Goal: Task Accomplishment & Management: Manage account settings

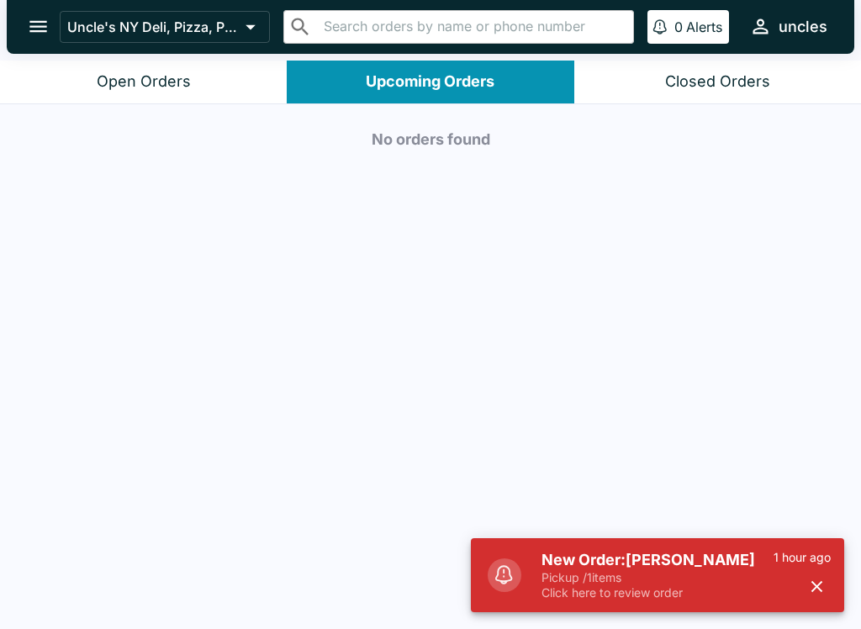
click at [696, 572] on p "Pickup / 1 items" at bounding box center [658, 577] width 232 height 15
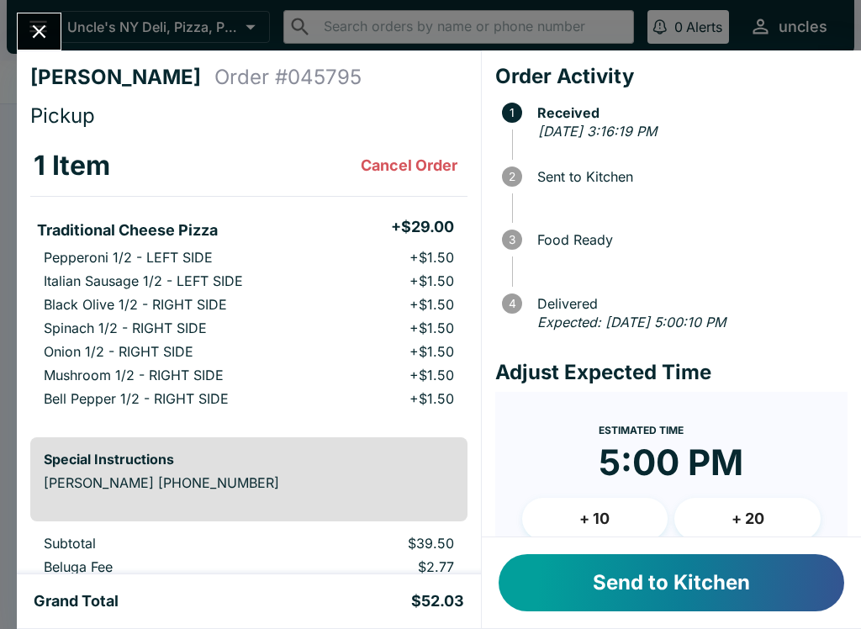
click at [667, 562] on button "Send to Kitchen" at bounding box center [672, 582] width 346 height 57
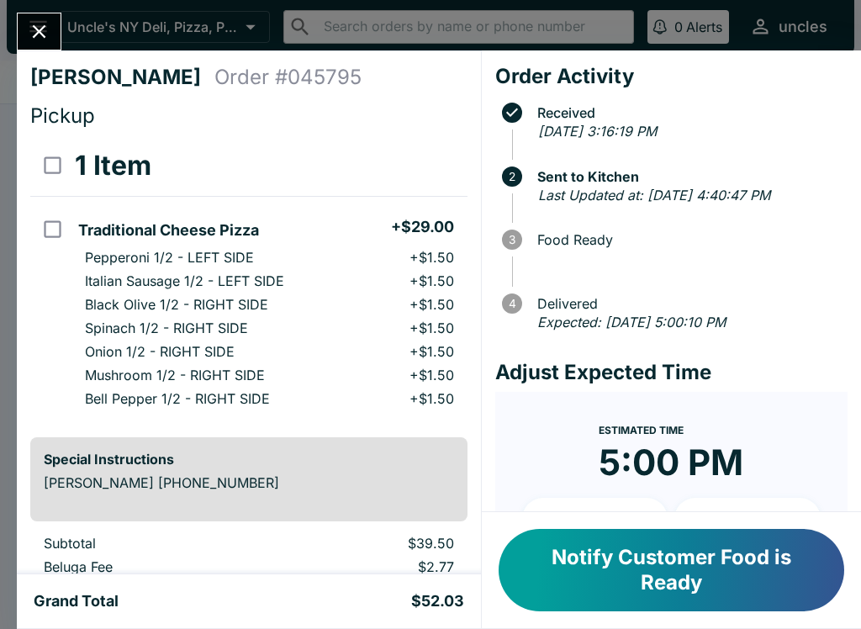
click at [34, 35] on icon "Close" at bounding box center [39, 31] width 23 height 23
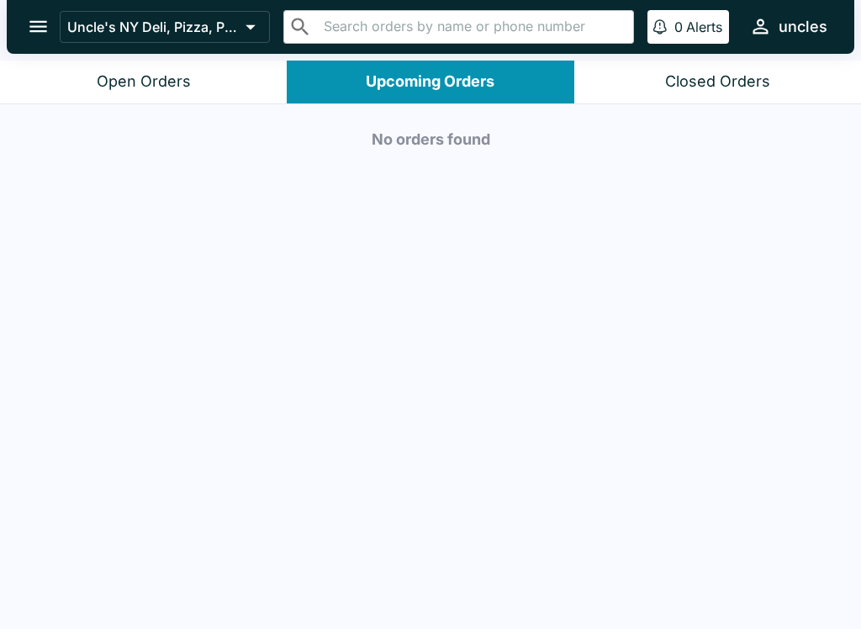
click at [188, 94] on button "Open Orders" at bounding box center [143, 82] width 287 height 43
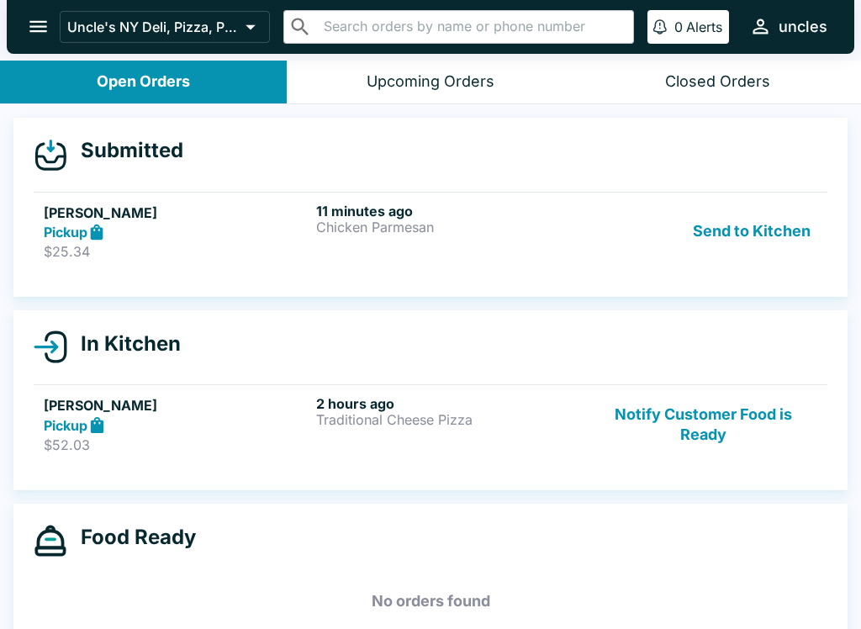
click at [275, 255] on p "$25.34" at bounding box center [177, 251] width 266 height 17
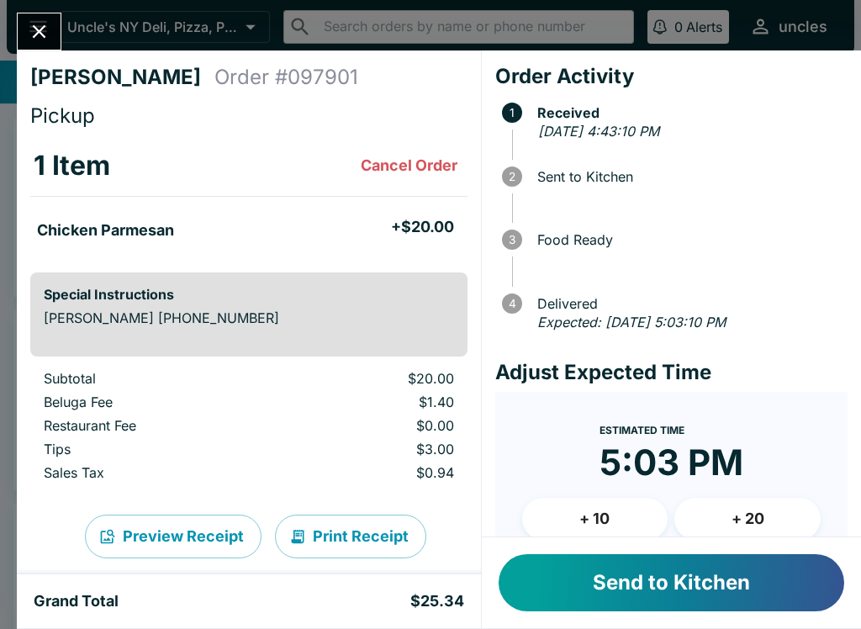
click at [649, 595] on button "Send to Kitchen" at bounding box center [672, 582] width 346 height 57
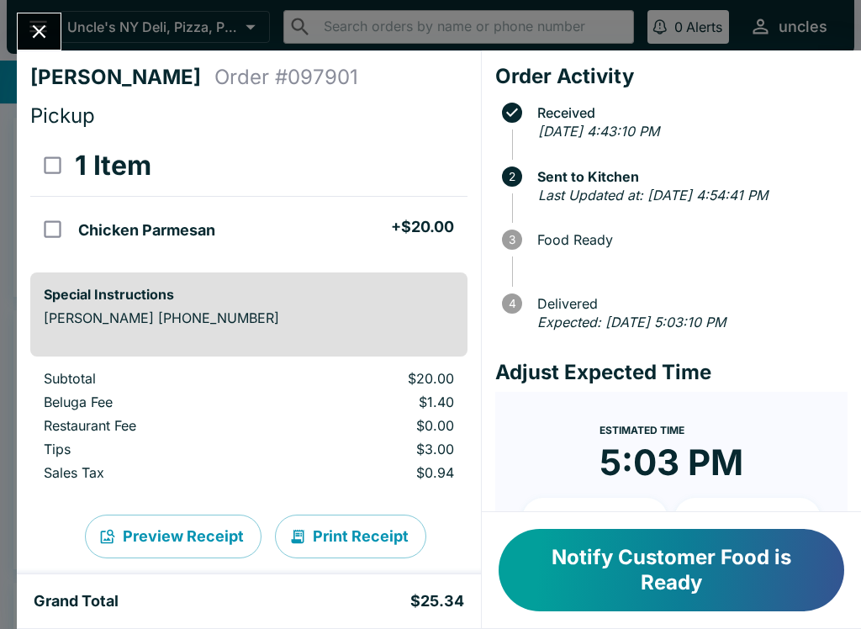
click at [39, 22] on icon "Close" at bounding box center [39, 31] width 23 height 23
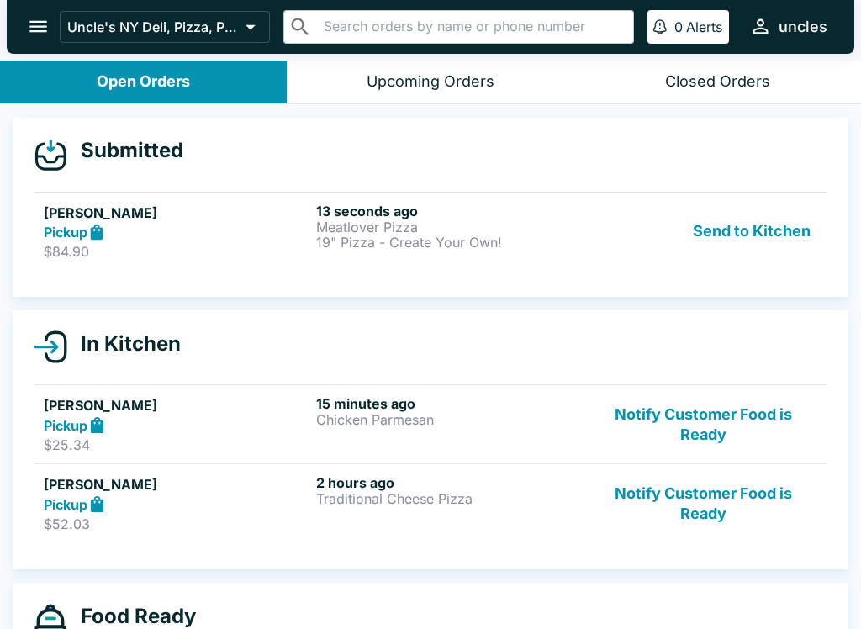
click at [209, 243] on p "$84.90" at bounding box center [177, 251] width 266 height 17
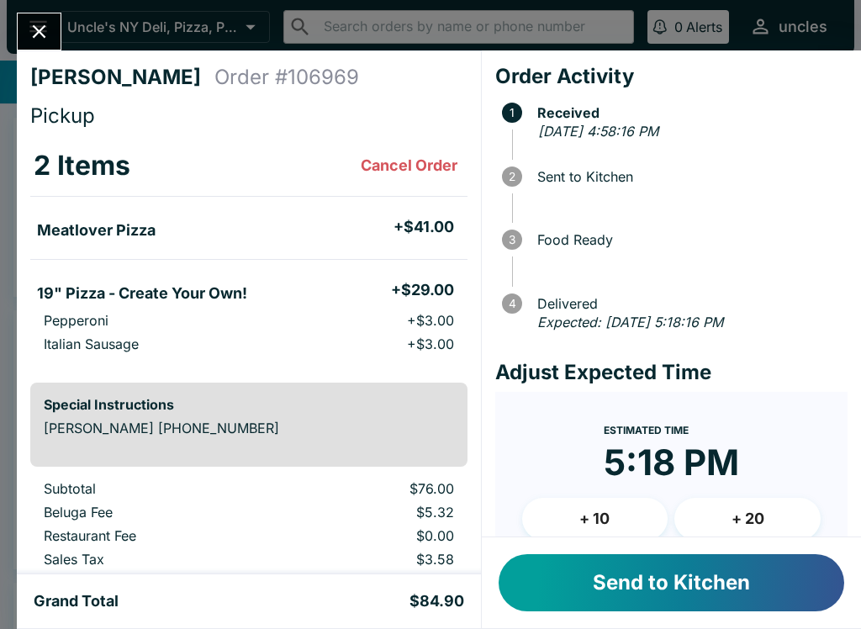
click at [682, 576] on button "Send to Kitchen" at bounding box center [672, 582] width 346 height 57
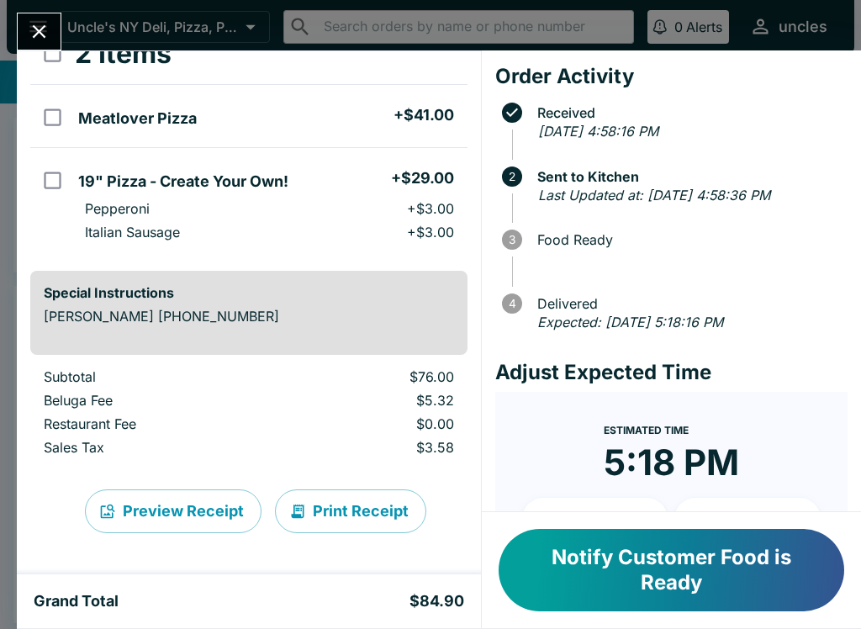
scroll to position [112, 0]
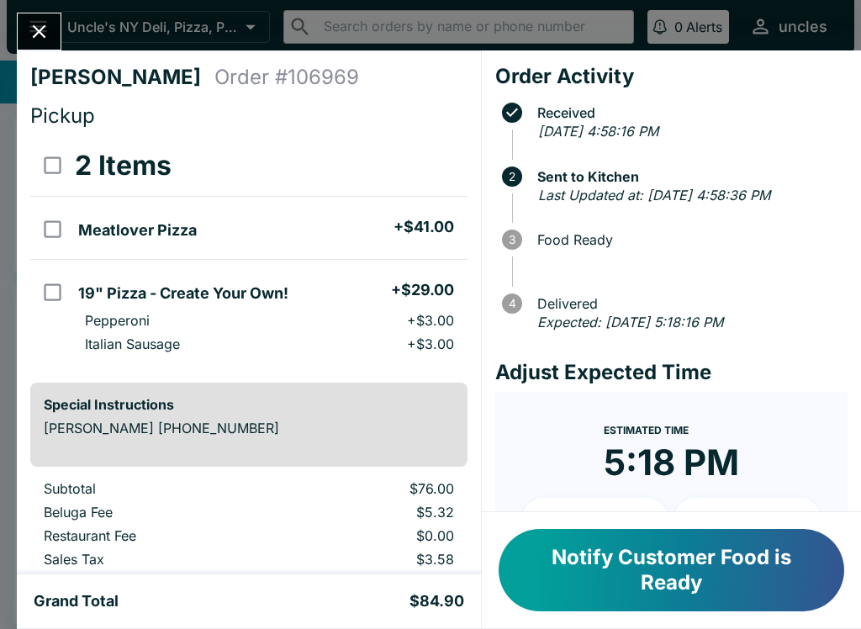
click at [44, 24] on icon "Close" at bounding box center [39, 31] width 23 height 23
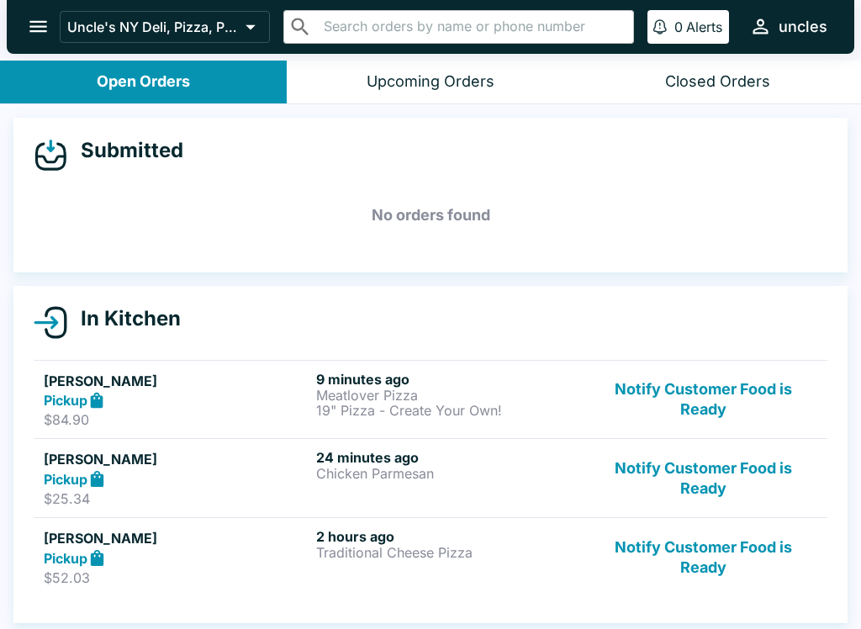
click at [193, 564] on div "Pickup" at bounding box center [177, 557] width 266 height 19
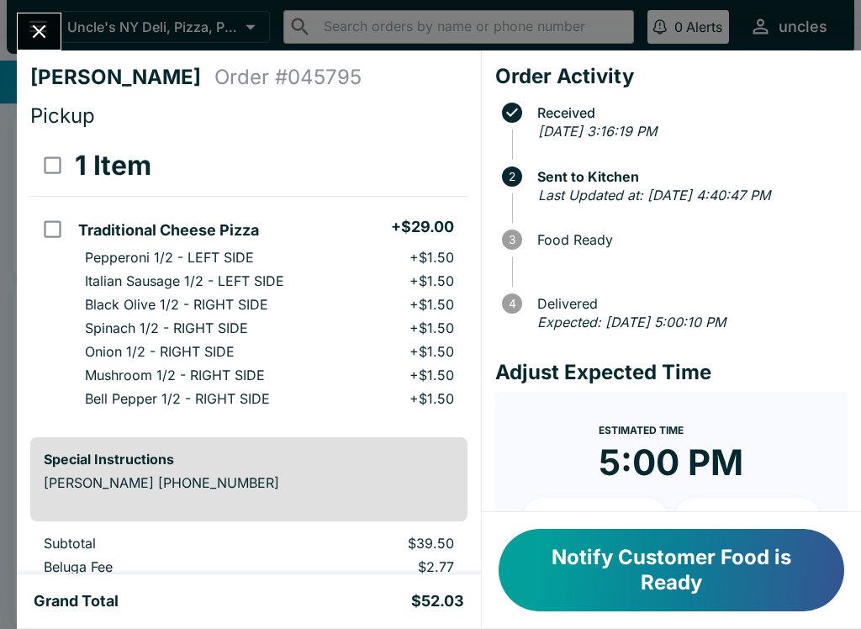
click at [630, 561] on button "Notify Customer Food is Ready" at bounding box center [672, 570] width 346 height 82
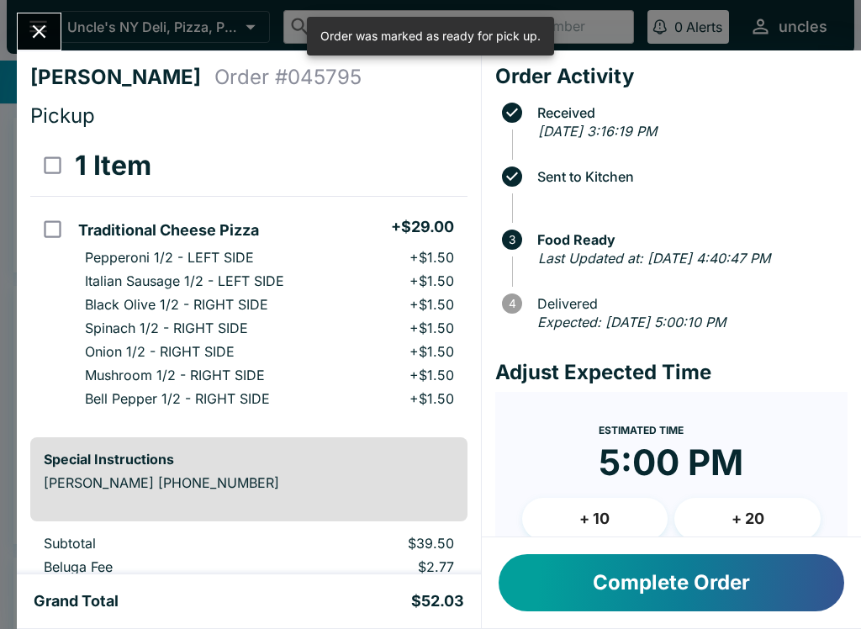
click at [686, 585] on button "Complete Order" at bounding box center [672, 582] width 346 height 57
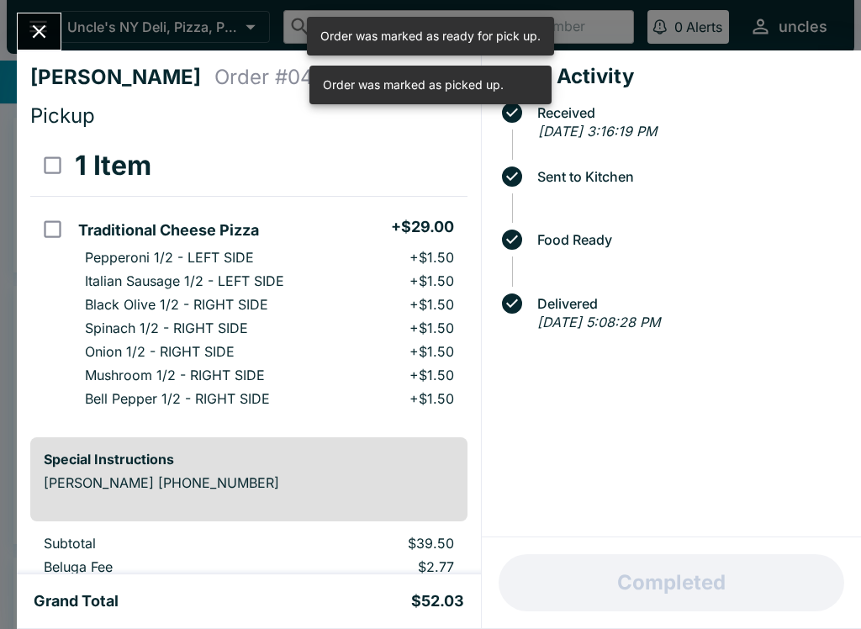
click at [34, 16] on button "Close" at bounding box center [39, 31] width 43 height 36
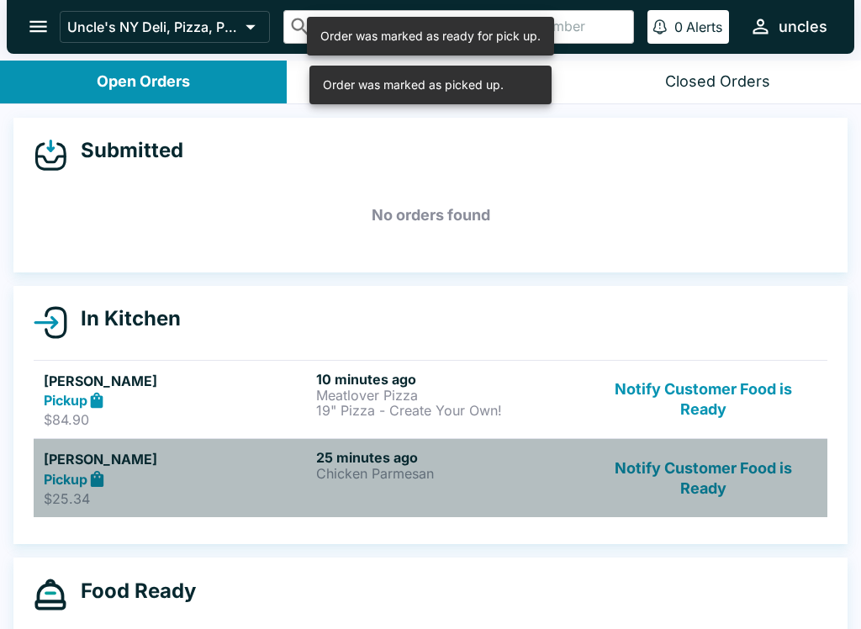
click at [187, 490] on p "$25.34" at bounding box center [177, 498] width 266 height 17
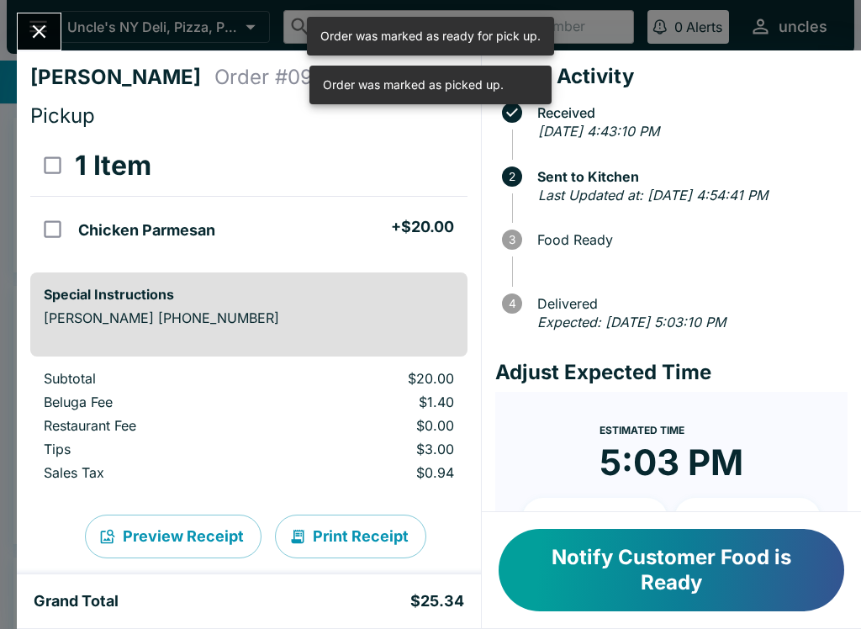
click at [675, 559] on button "Notify Customer Food is Ready" at bounding box center [672, 570] width 346 height 82
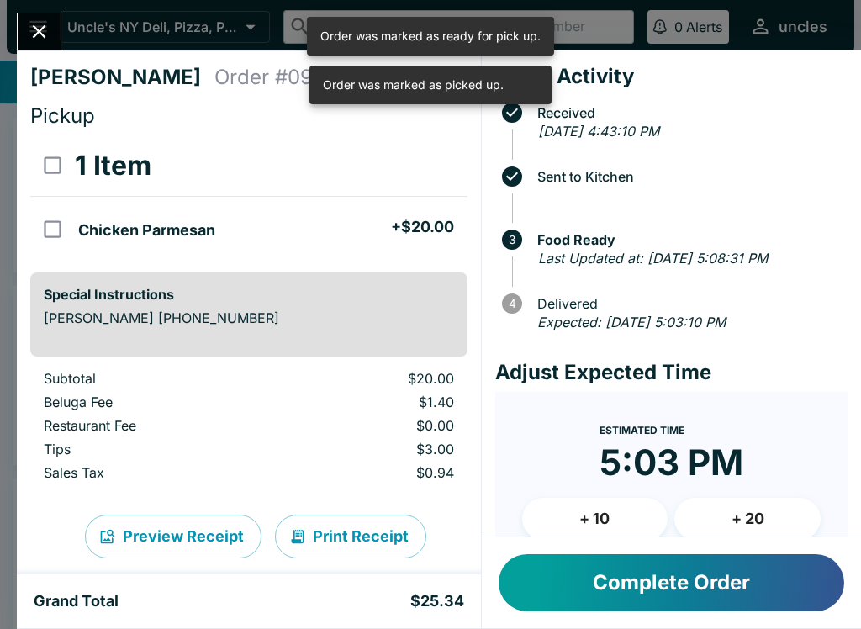
click at [40, 35] on icon "Close" at bounding box center [39, 31] width 23 height 23
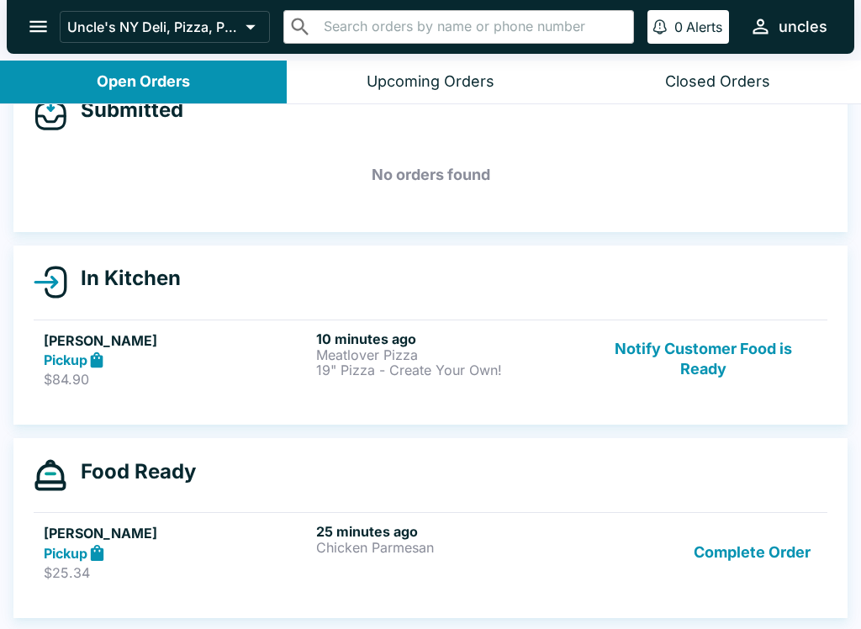
scroll to position [40, 0]
click at [537, 588] on link "[PERSON_NAME] Pickup $25.34 25 minutes ago Chicken Parmesan Complete Order" at bounding box center [431, 551] width 794 height 79
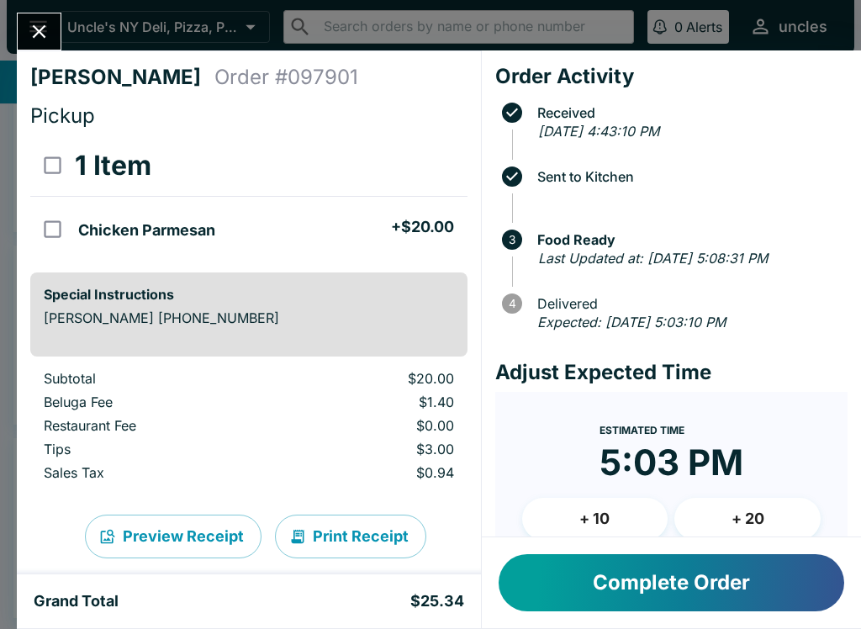
click at [52, 27] on button "Close" at bounding box center [39, 31] width 43 height 36
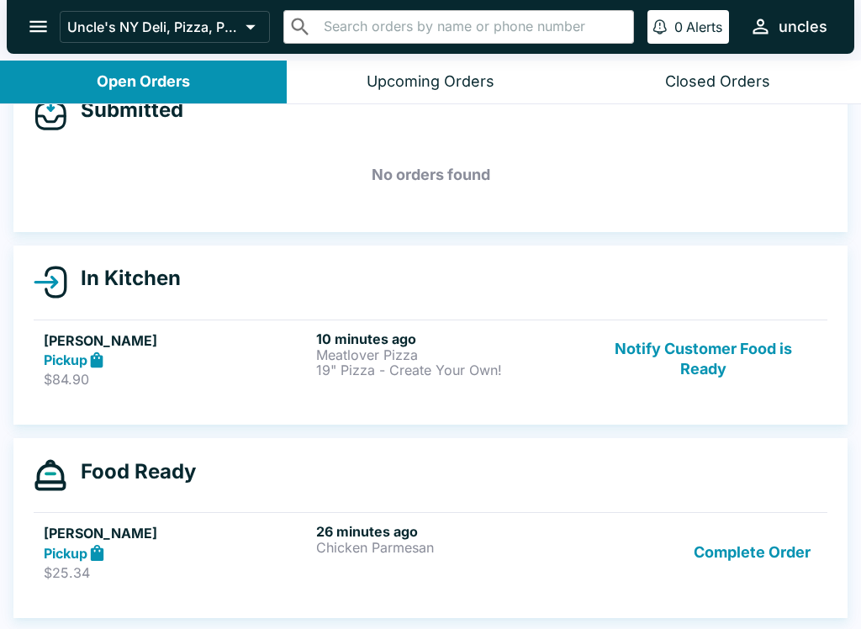
click at [208, 371] on p "$84.90" at bounding box center [177, 379] width 266 height 17
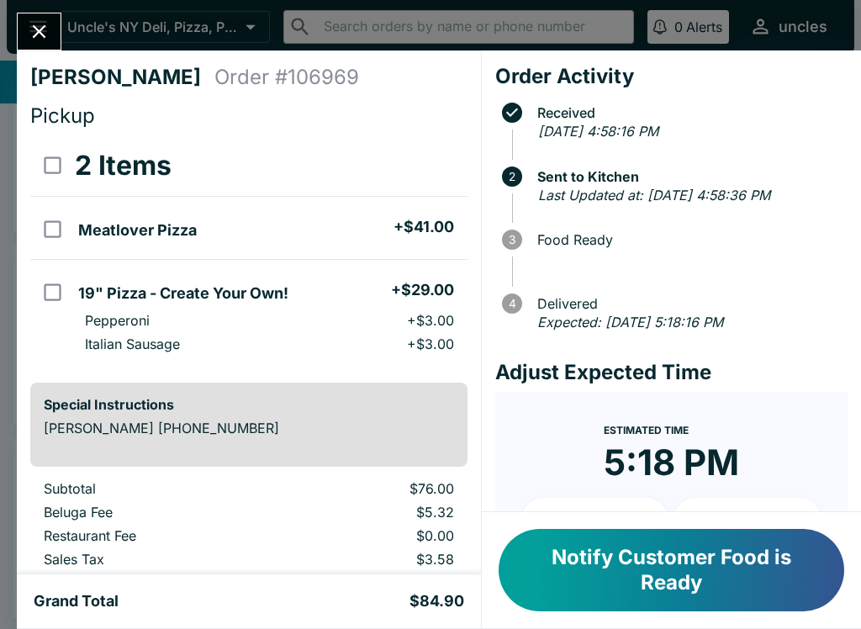
click at [38, 41] on icon "Close" at bounding box center [39, 31] width 23 height 23
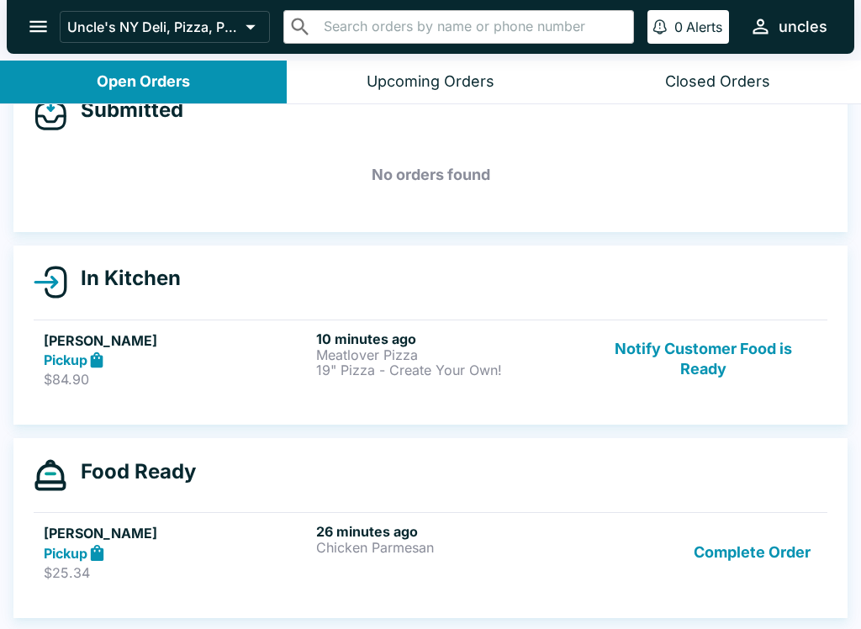
scroll to position [40, 0]
click at [573, 374] on p "19" Pizza - Create Your Own!" at bounding box center [449, 370] width 266 height 15
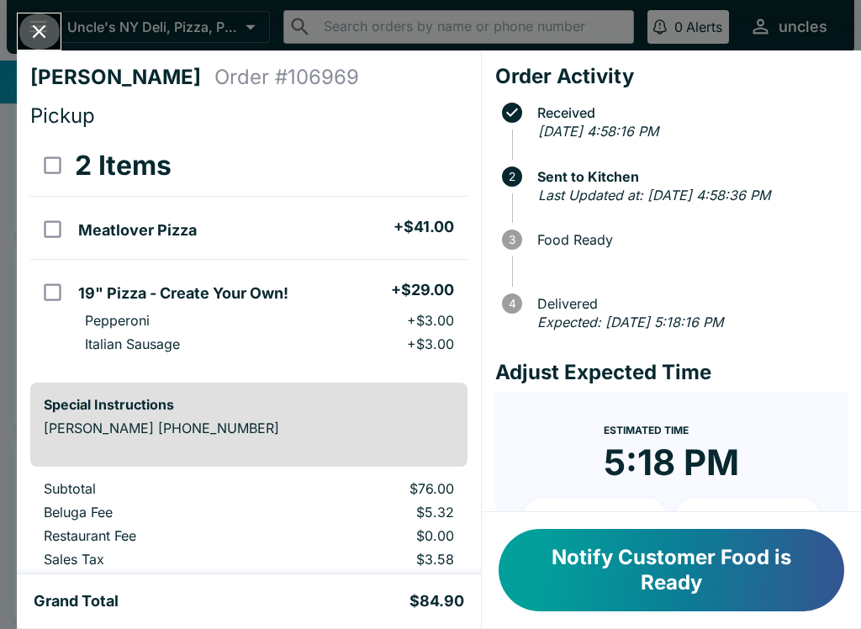
click at [35, 43] on icon "Close" at bounding box center [39, 31] width 23 height 23
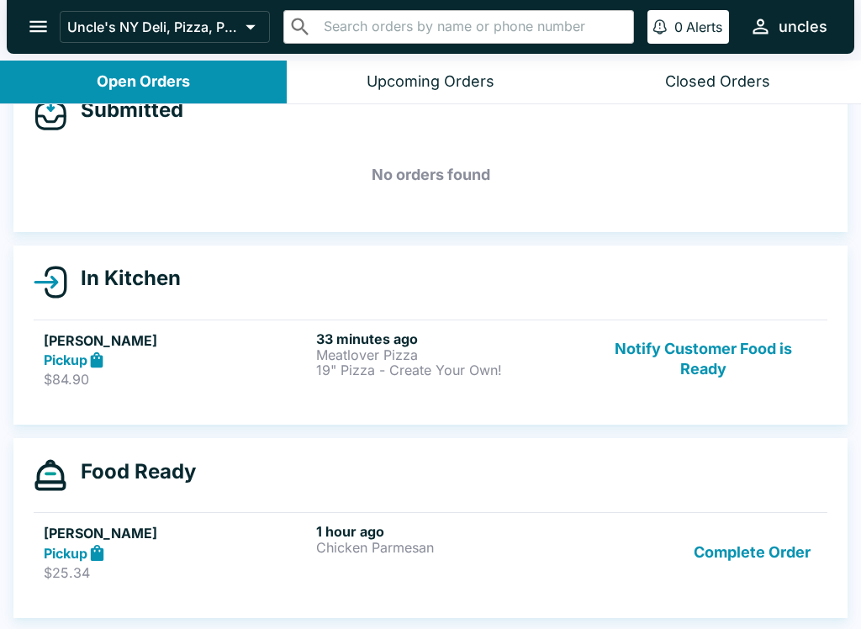
scroll to position [3, 0]
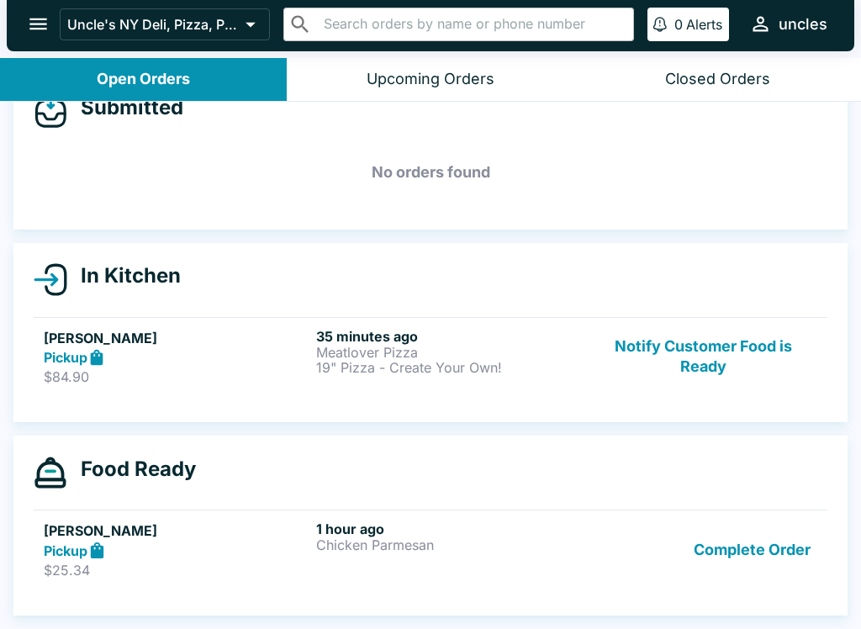
click at [469, 564] on div "1 hour ago Chicken Parmesan" at bounding box center [449, 550] width 266 height 58
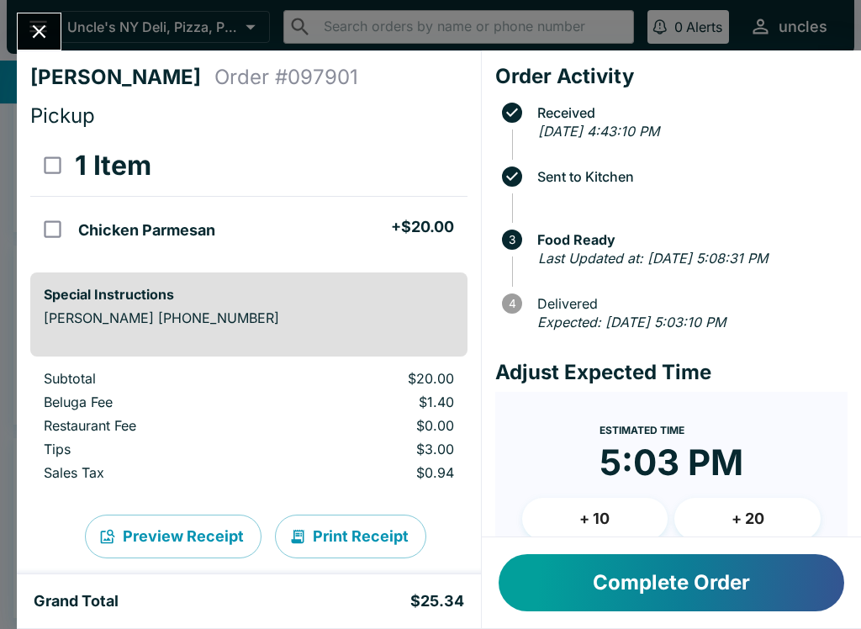
click at [37, 29] on icon "Close" at bounding box center [39, 31] width 13 height 13
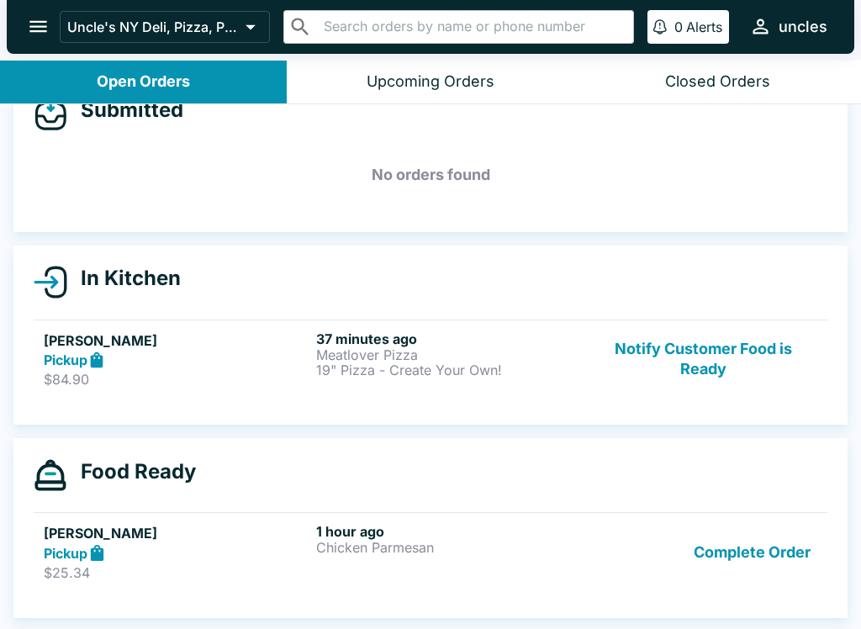
click at [532, 388] on link "[PERSON_NAME] Pickup $84.90 37 minutes ago Meatlover Pizza 19" Pizza - Create Y…" at bounding box center [431, 359] width 794 height 79
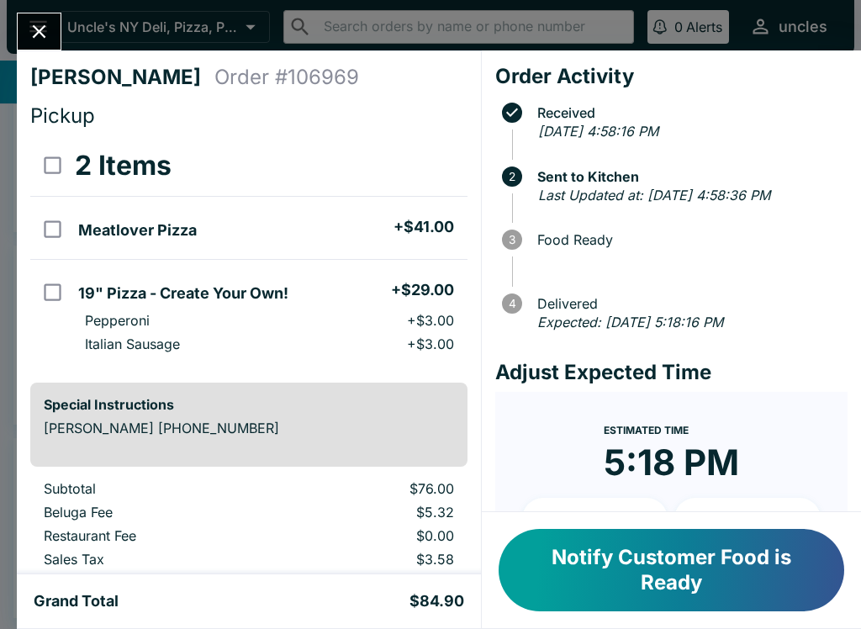
click at [634, 578] on button "Notify Customer Food is Ready" at bounding box center [672, 570] width 346 height 82
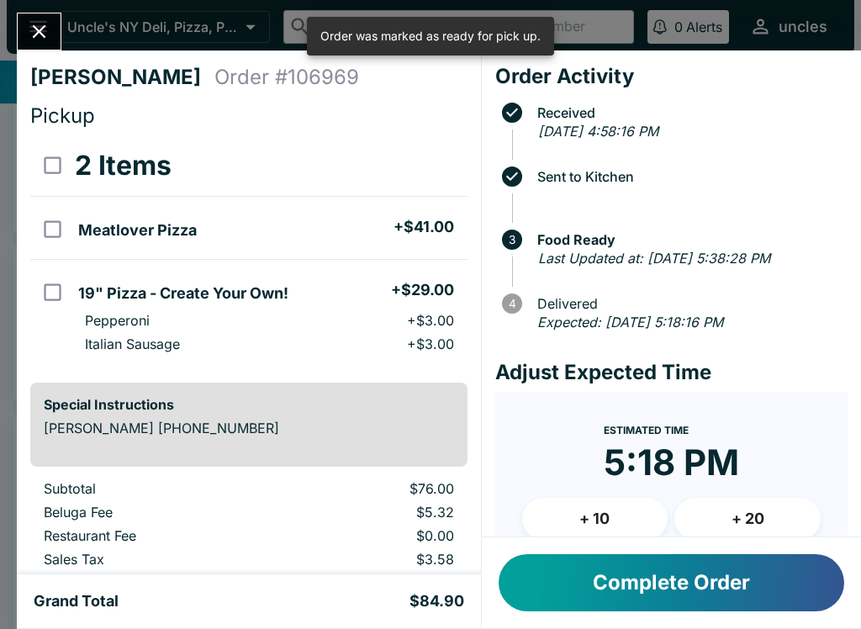
click at [648, 590] on button "Complete Order" at bounding box center [672, 582] width 346 height 57
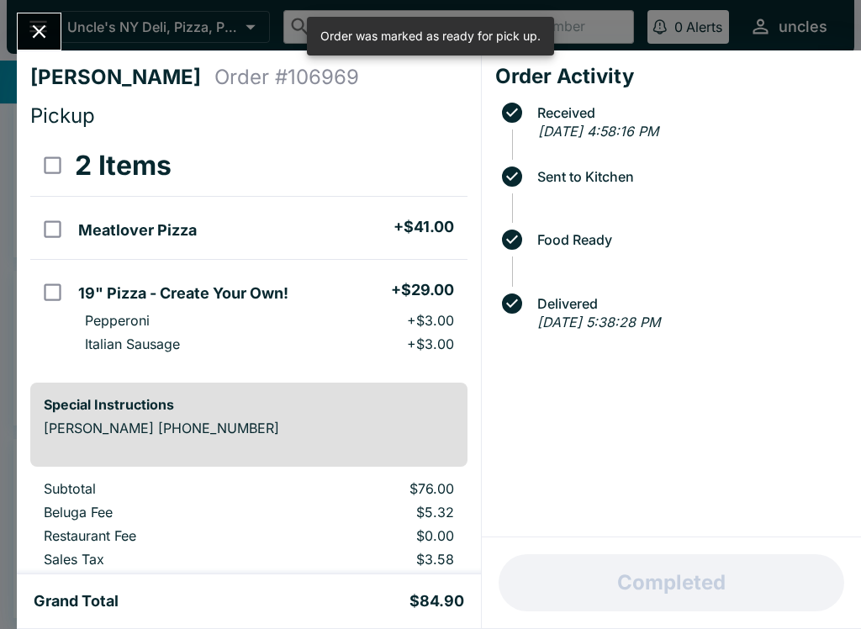
scroll to position [15, 0]
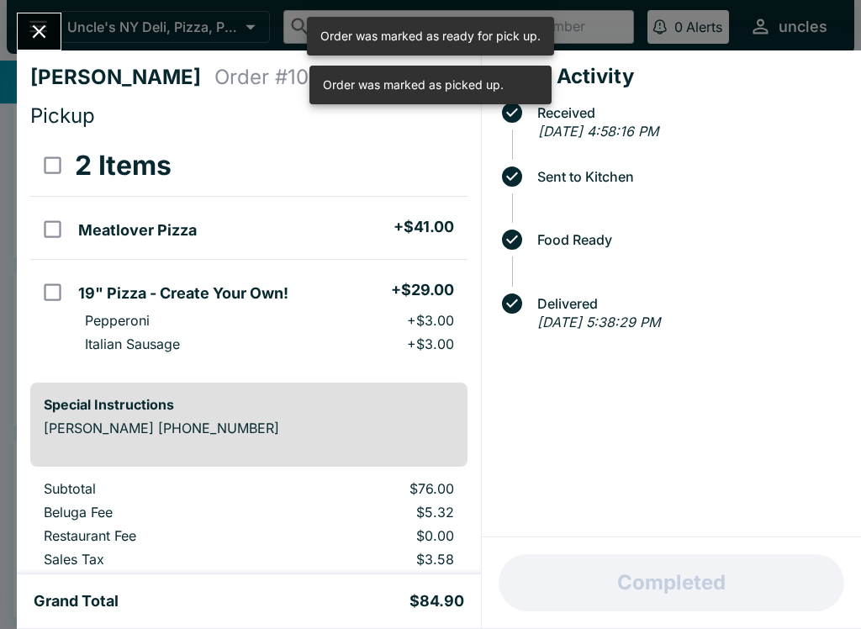
click at [44, 29] on icon "Close" at bounding box center [39, 31] width 13 height 13
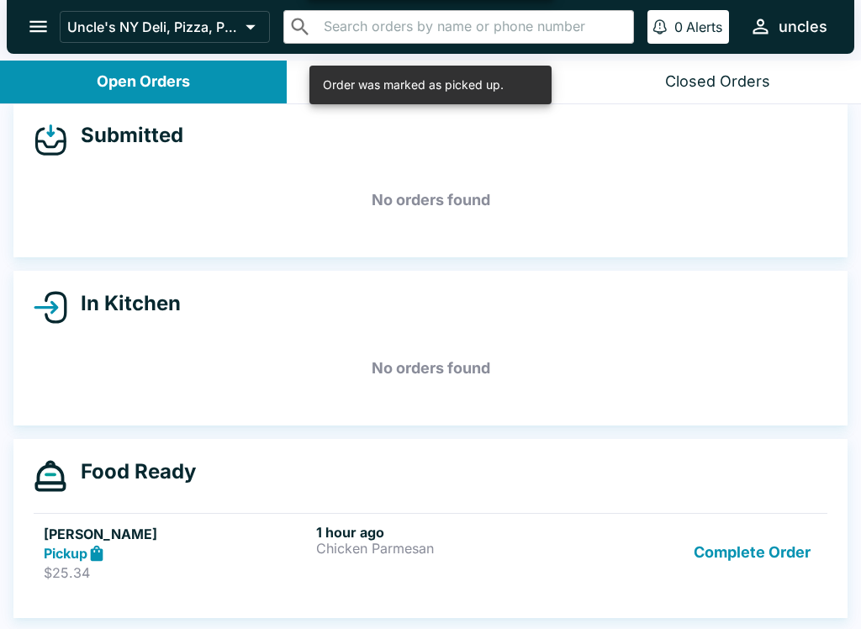
scroll to position [3, 0]
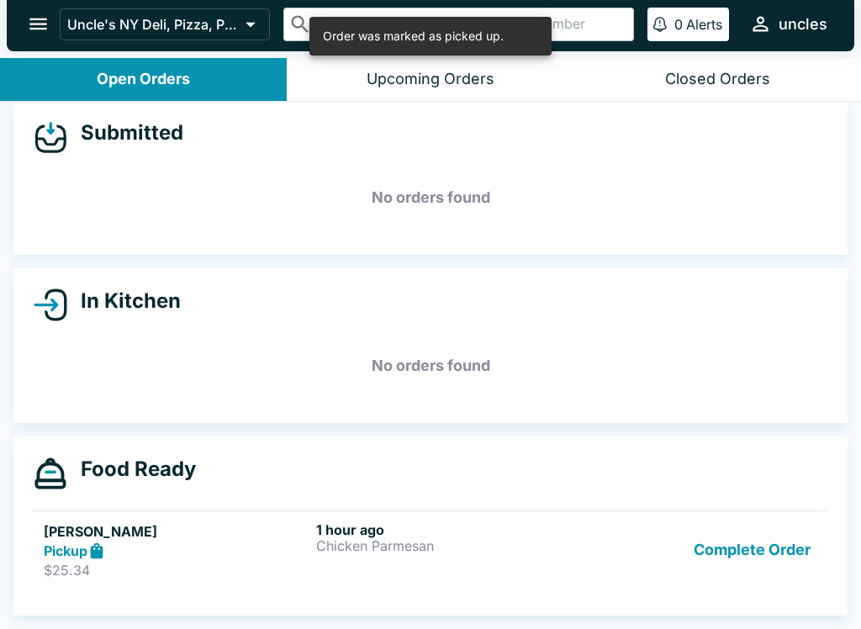
click at [531, 559] on div "1 hour ago Chicken Parmesan" at bounding box center [449, 551] width 266 height 58
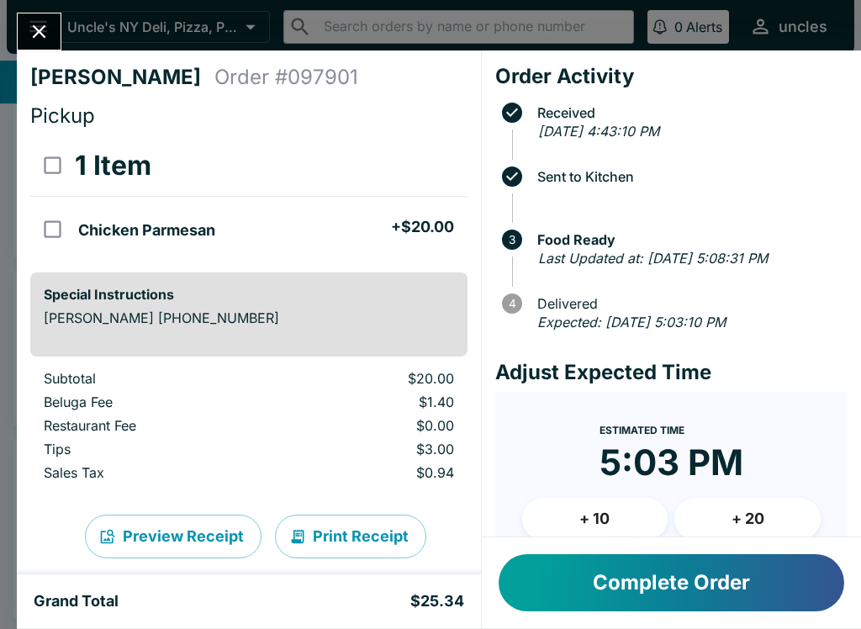
click at [29, 28] on icon "Close" at bounding box center [39, 31] width 23 height 23
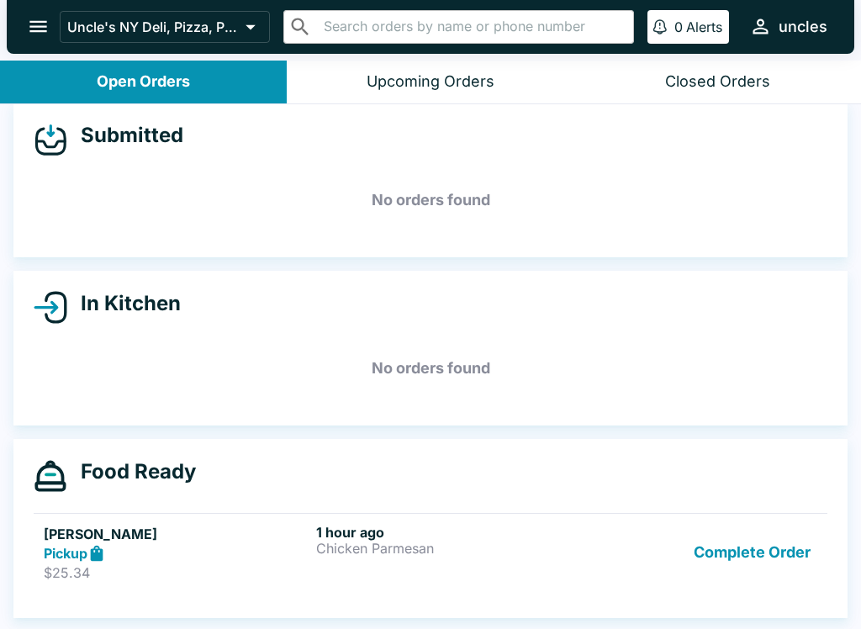
click at [755, 573] on button "Complete Order" at bounding box center [752, 553] width 130 height 58
